Goal: Check status: Check status

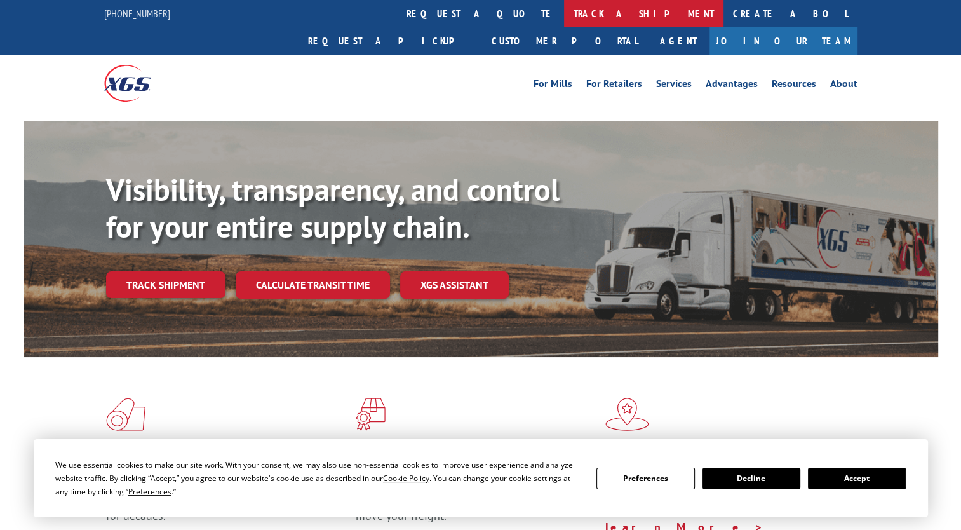
click at [564, 10] on link "track a shipment" at bounding box center [643, 13] width 159 height 27
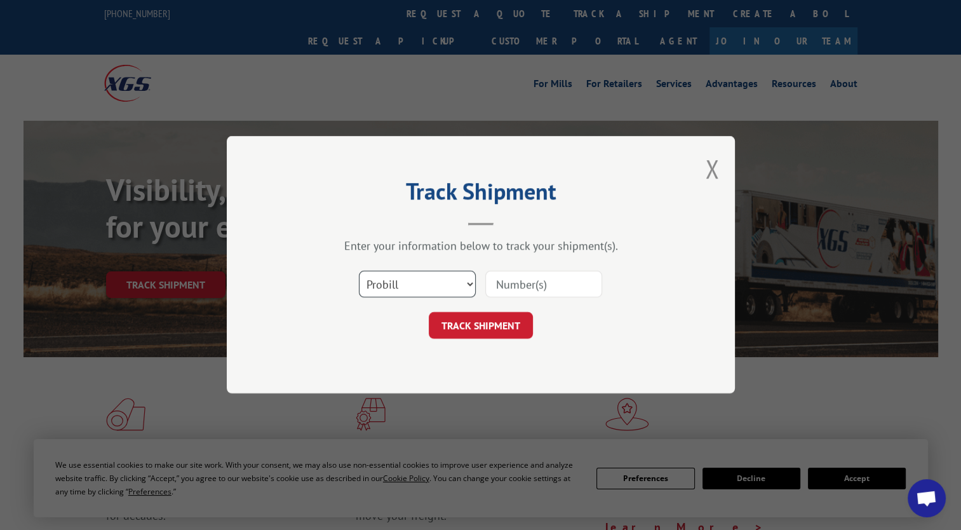
click at [426, 291] on select "Select category... Probill BOL PO" at bounding box center [417, 284] width 117 height 27
select select "bol"
click at [359, 271] on select "Select category... Probill BOL PO" at bounding box center [417, 284] width 117 height 27
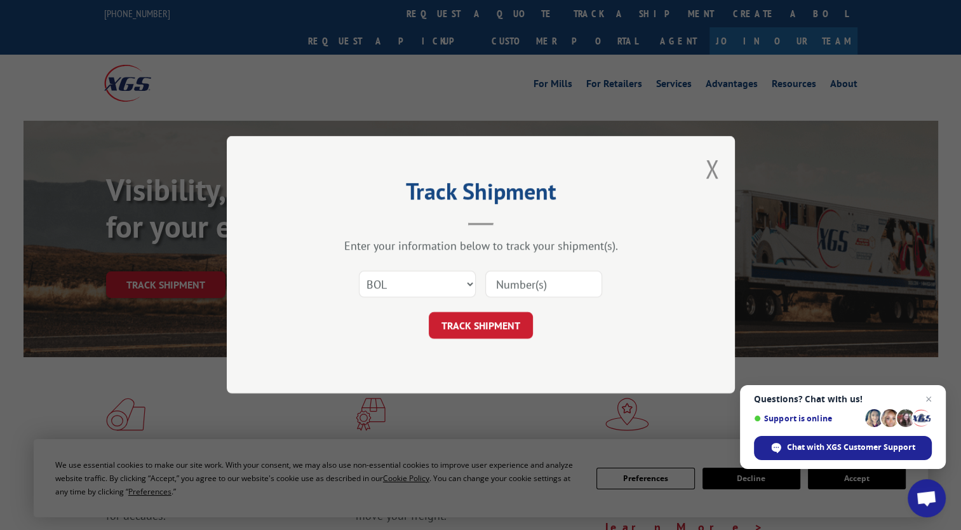
click at [499, 294] on input at bounding box center [543, 284] width 117 height 27
paste input "078-8159248"
type input "078-8159248"
click at [467, 337] on button "TRACK SHIPMENT" at bounding box center [481, 325] width 104 height 27
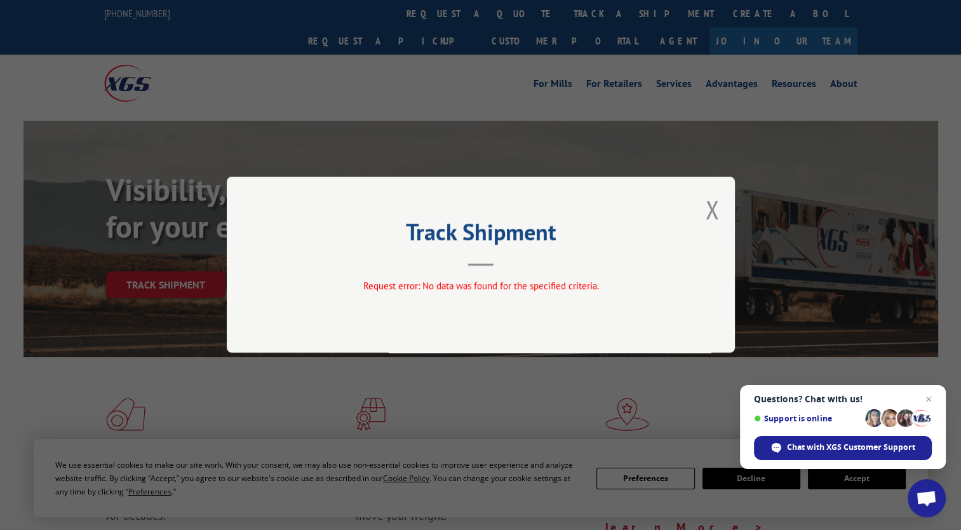
drag, startPoint x: 710, startPoint y: 210, endPoint x: 692, endPoint y: 212, distance: 18.6
click at [710, 210] on button "Close modal" at bounding box center [712, 209] width 14 height 34
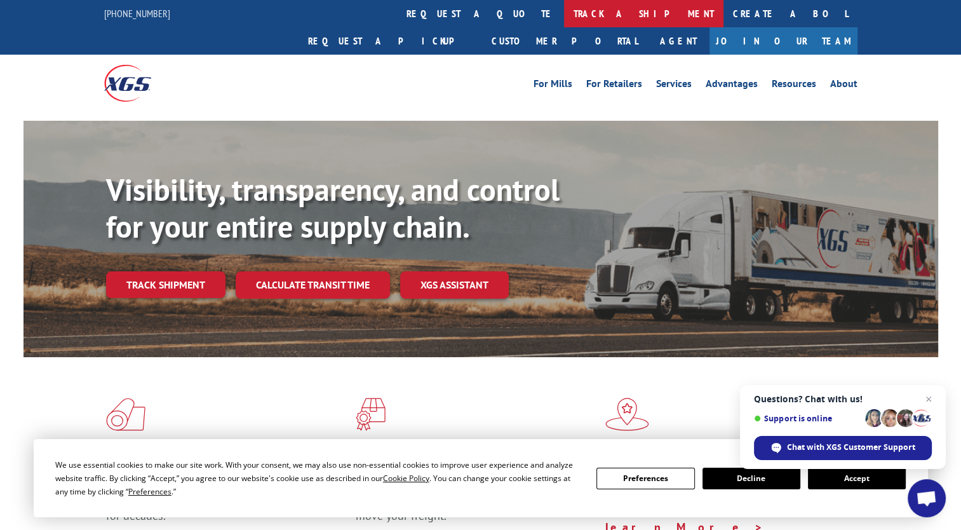
click at [564, 6] on link "track a shipment" at bounding box center [643, 13] width 159 height 27
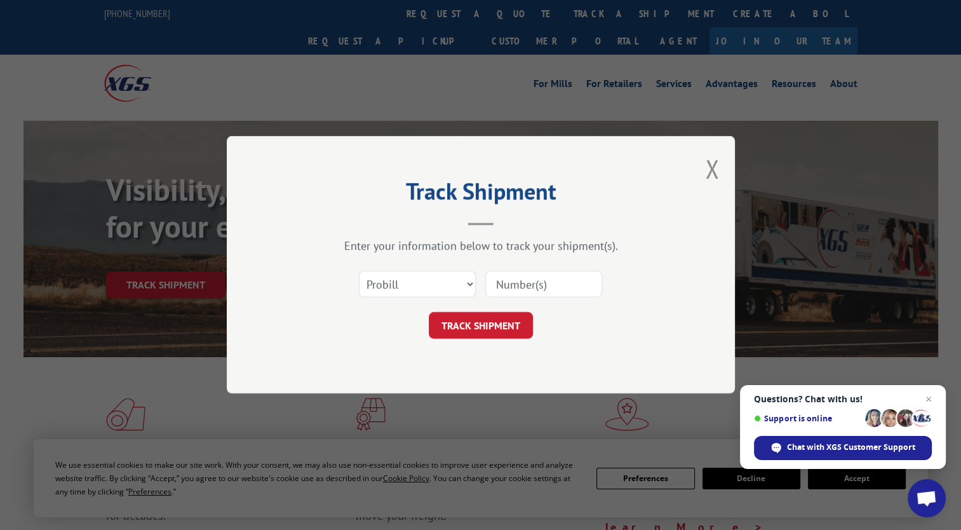
click at [547, 290] on input at bounding box center [543, 284] width 117 height 27
paste input "2847428"
type input "2847428"
click at [495, 329] on button "TRACK SHIPMENT" at bounding box center [481, 325] width 104 height 27
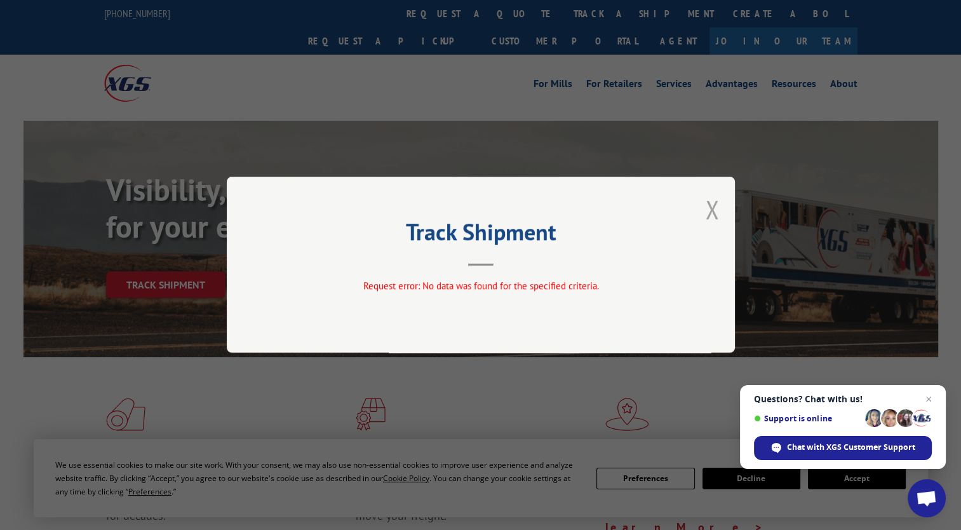
click at [709, 212] on button "Close modal" at bounding box center [712, 209] width 14 height 34
